Goal: Check status: Check status

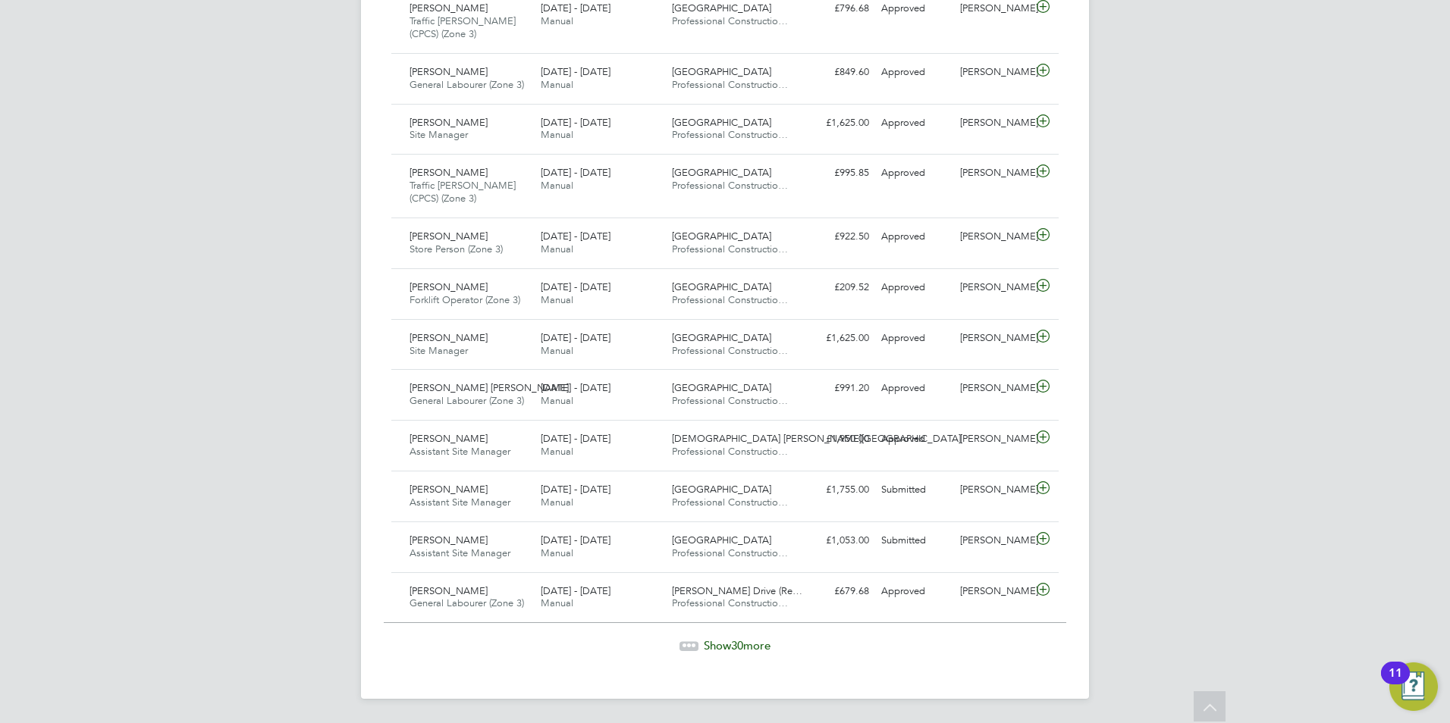
click at [726, 642] on span "Show 30 more" at bounding box center [737, 646] width 67 height 14
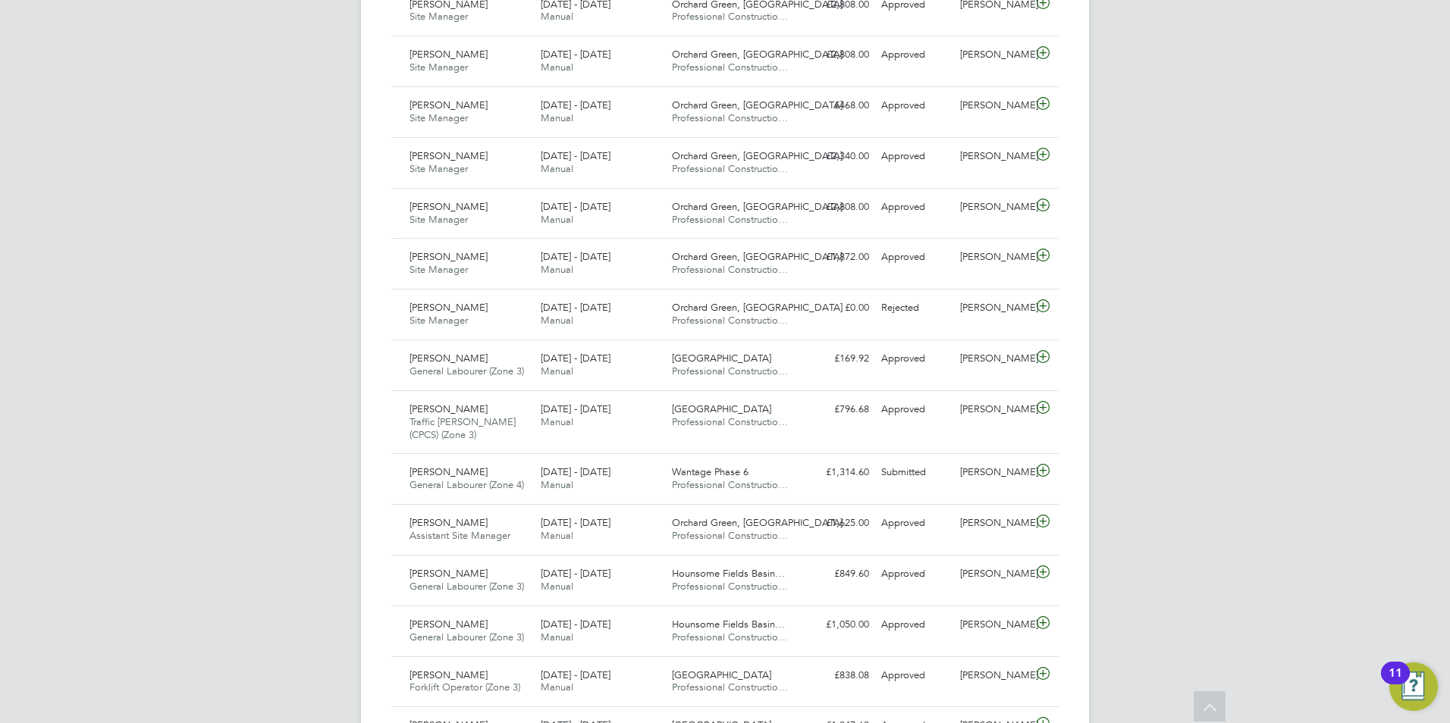
scroll to position [403, 0]
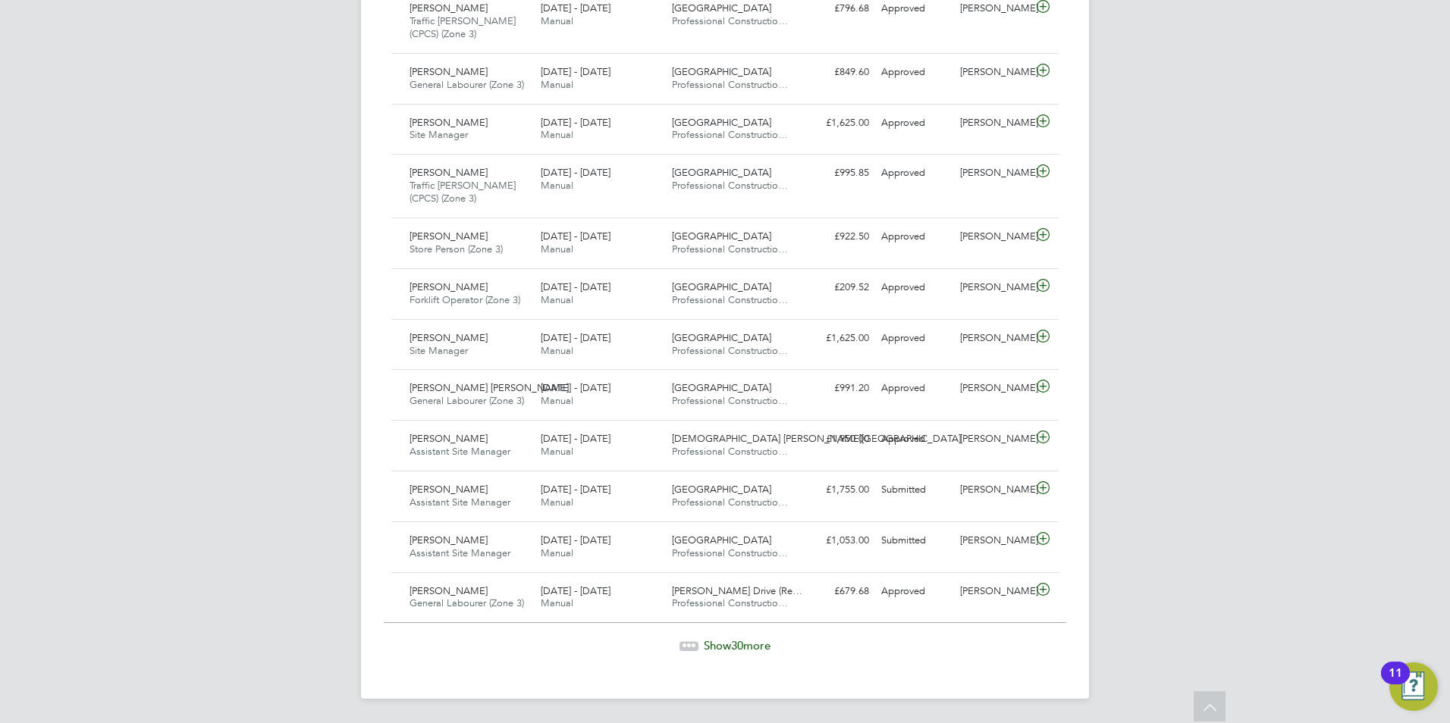
click at [727, 643] on span "Show 30 more" at bounding box center [737, 646] width 67 height 14
